Goal: Task Accomplishment & Management: Manage account settings

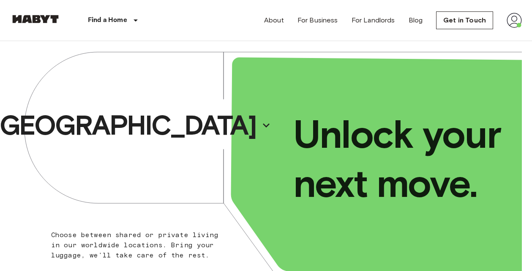
click at [514, 21] on img at bounding box center [514, 20] width 15 height 15
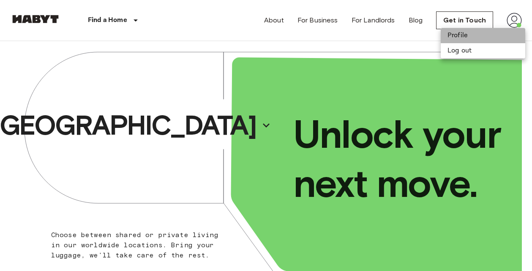
click at [487, 33] on li "Profile" at bounding box center [483, 35] width 85 height 15
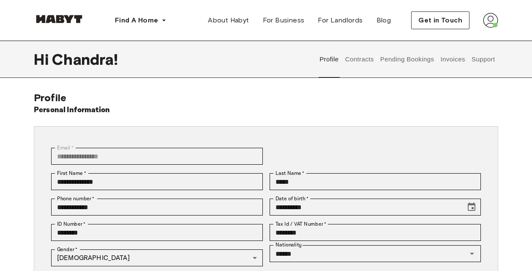
click at [357, 63] on button "Contracts" at bounding box center [359, 59] width 31 height 37
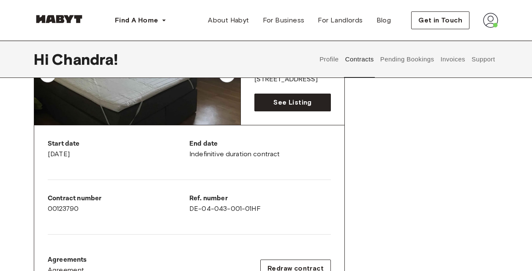
scroll to position [112, 0]
